Goal: Navigation & Orientation: Find specific page/section

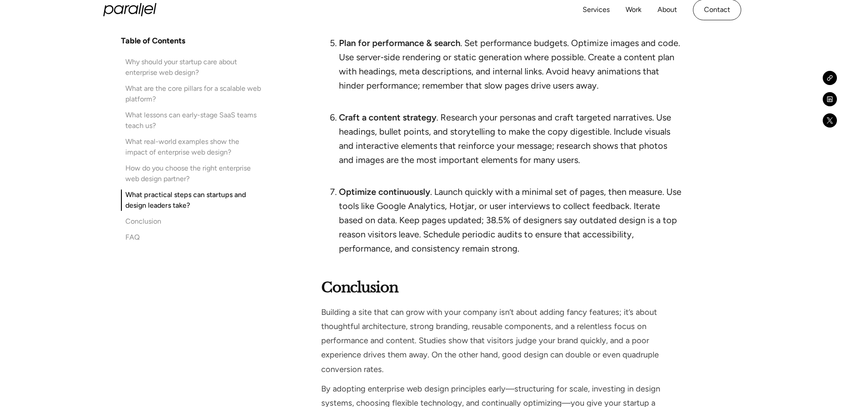
scroll to position [5138, 0]
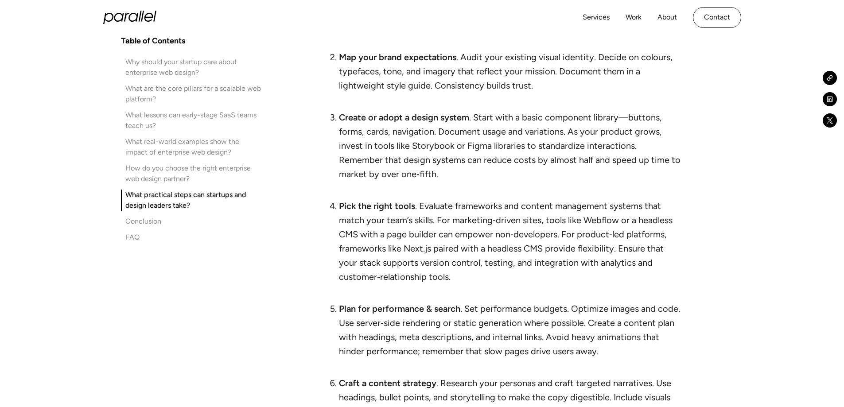
click at [121, 15] on icon "home" at bounding box center [119, 17] width 10 height 9
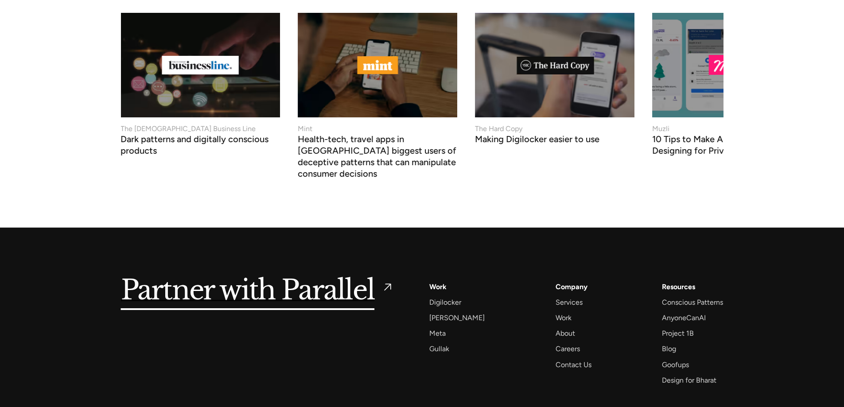
scroll to position [3765, 0]
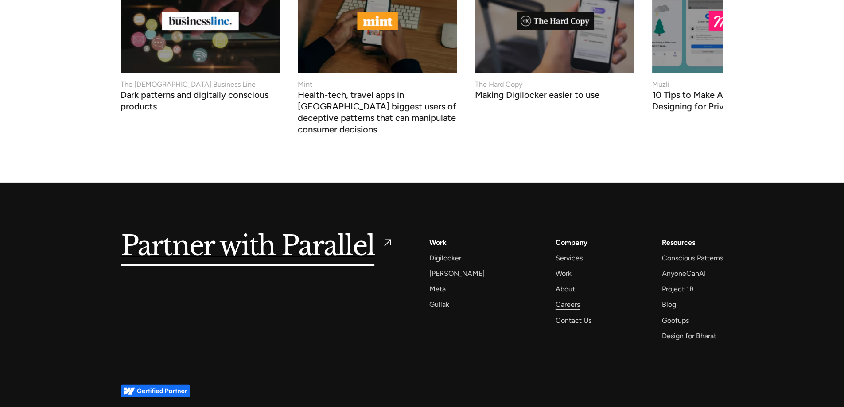
click at [558, 299] on div "Careers" at bounding box center [567, 305] width 24 height 12
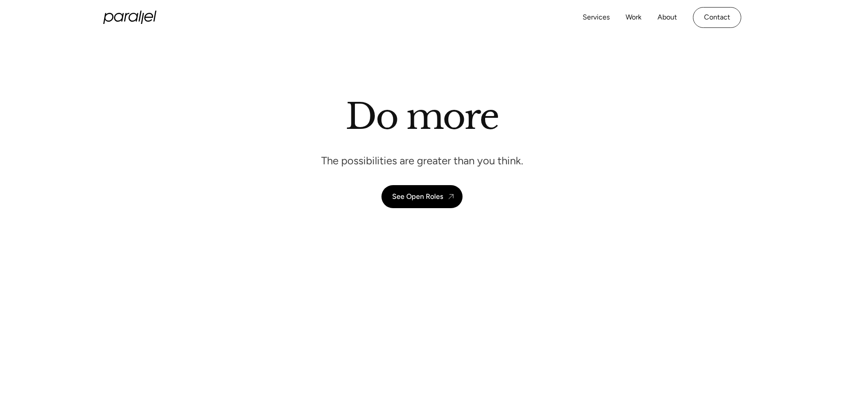
scroll to position [44, 0]
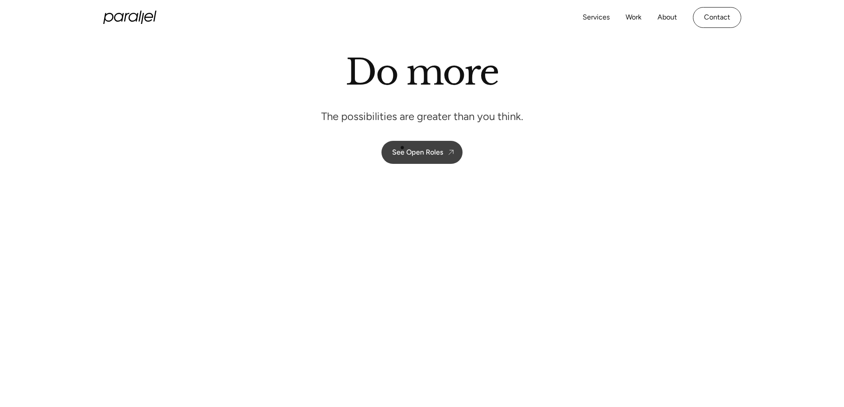
click at [404, 149] on div "See Open Roles" at bounding box center [417, 152] width 51 height 8
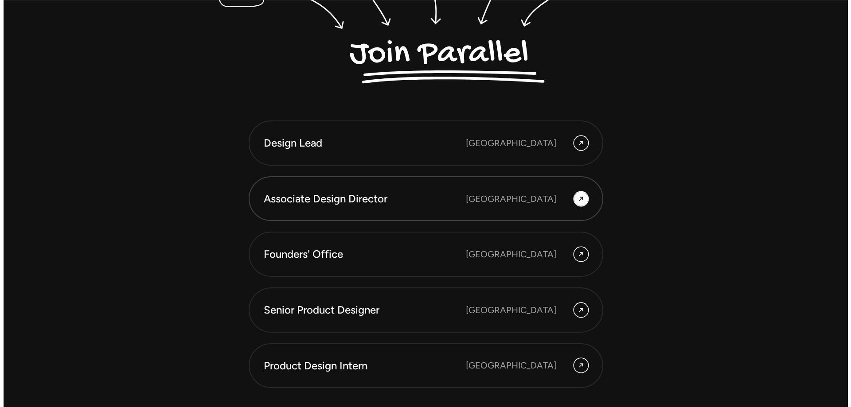
scroll to position [2495, 0]
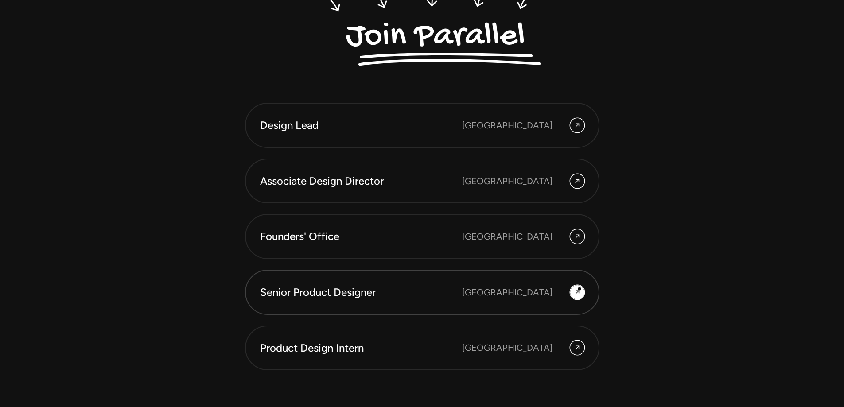
click at [579, 289] on icon at bounding box center [577, 292] width 7 height 11
